Goal: Find specific page/section: Find specific page/section

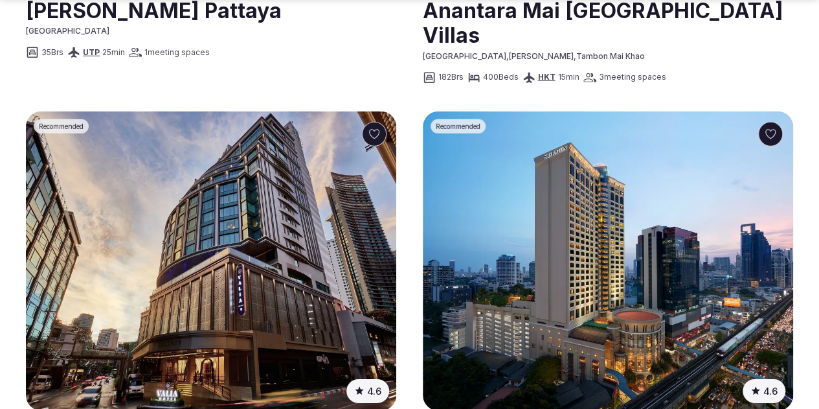
scroll to position [1878, 0]
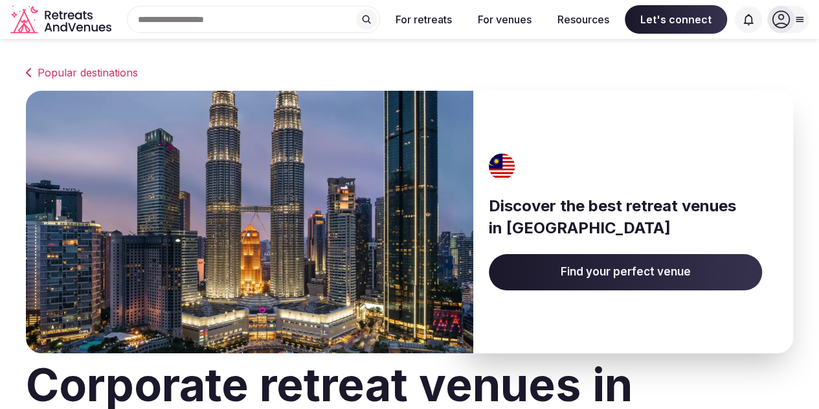
scroll to position [1878, 0]
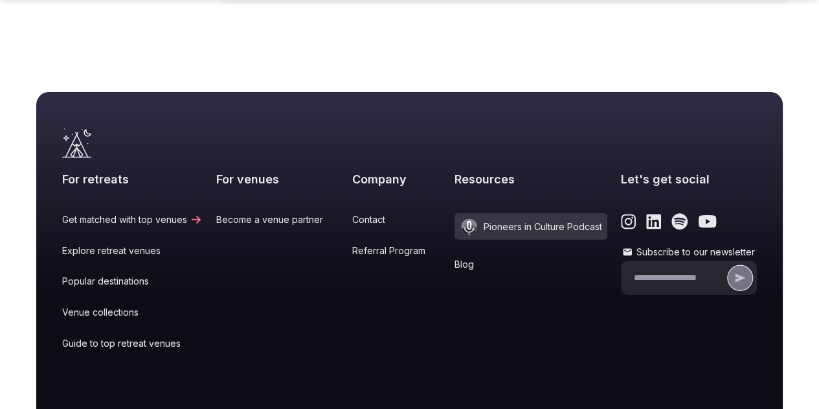
scroll to position [1878, 0]
